Goal: Find specific page/section: Find specific page/section

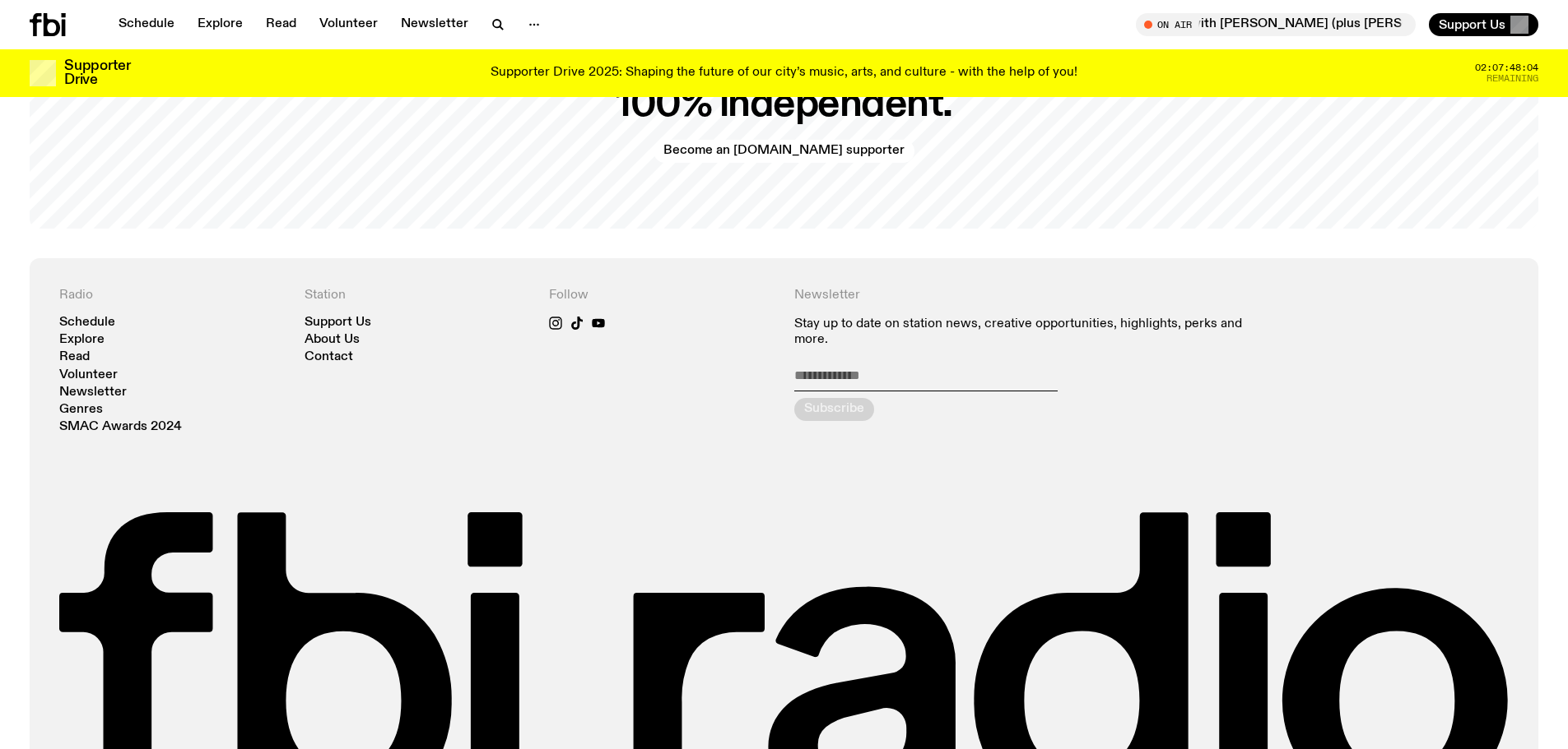
scroll to position [3938, 0]
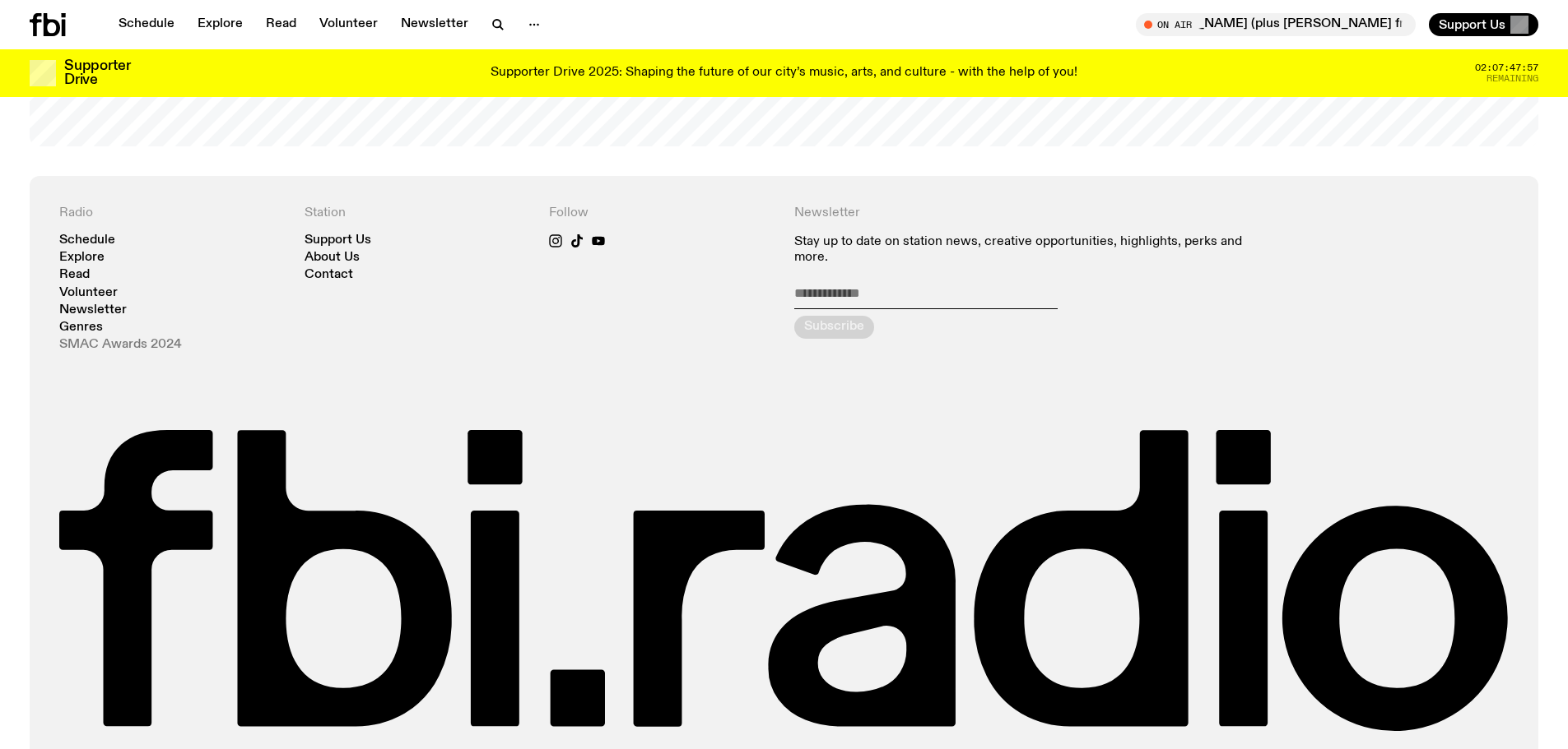
click at [113, 339] on link "SMAC Awards 2024" at bounding box center [121, 345] width 123 height 12
